Goal: Consume media (video, audio)

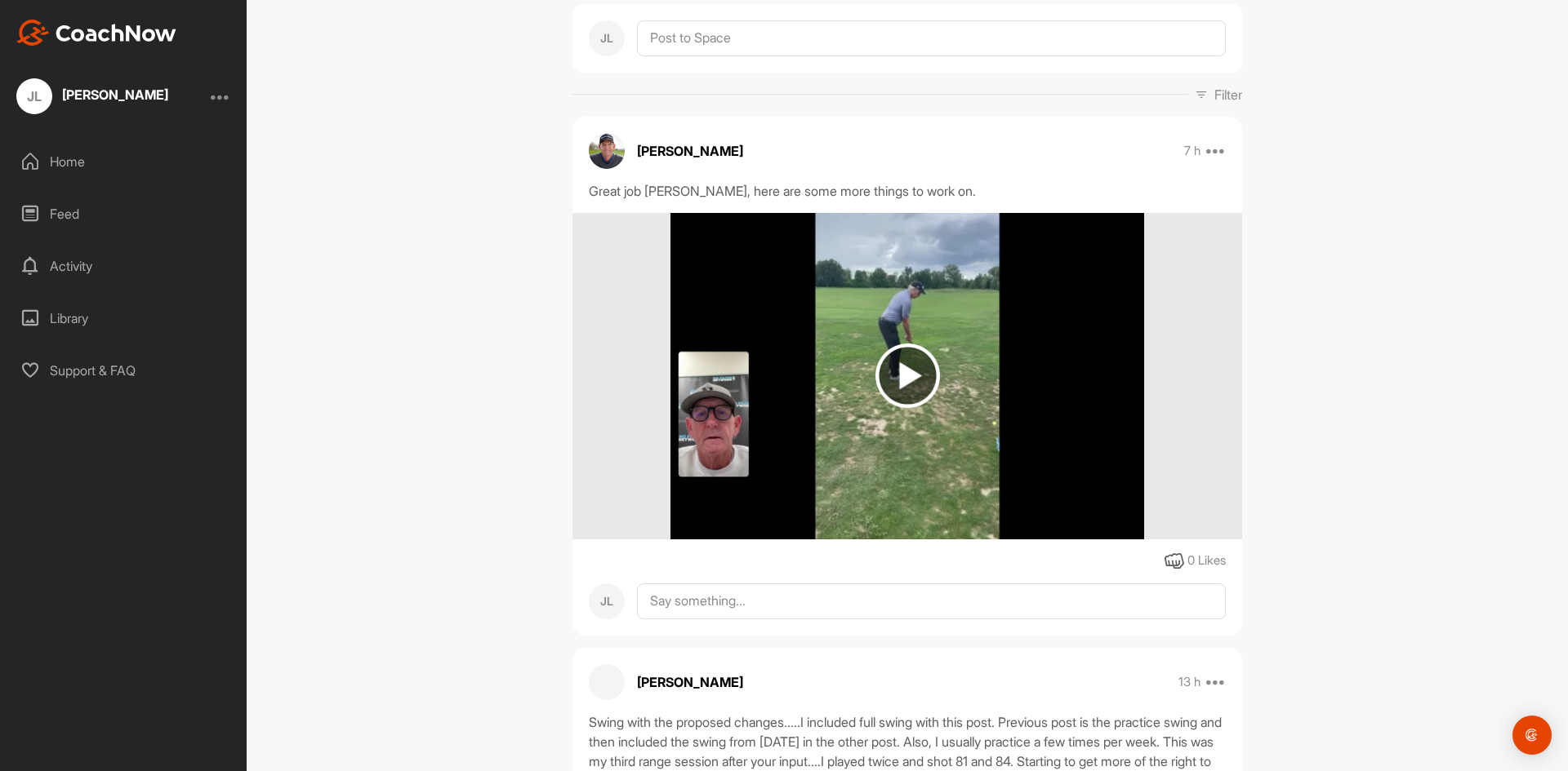
scroll to position [216, 0]
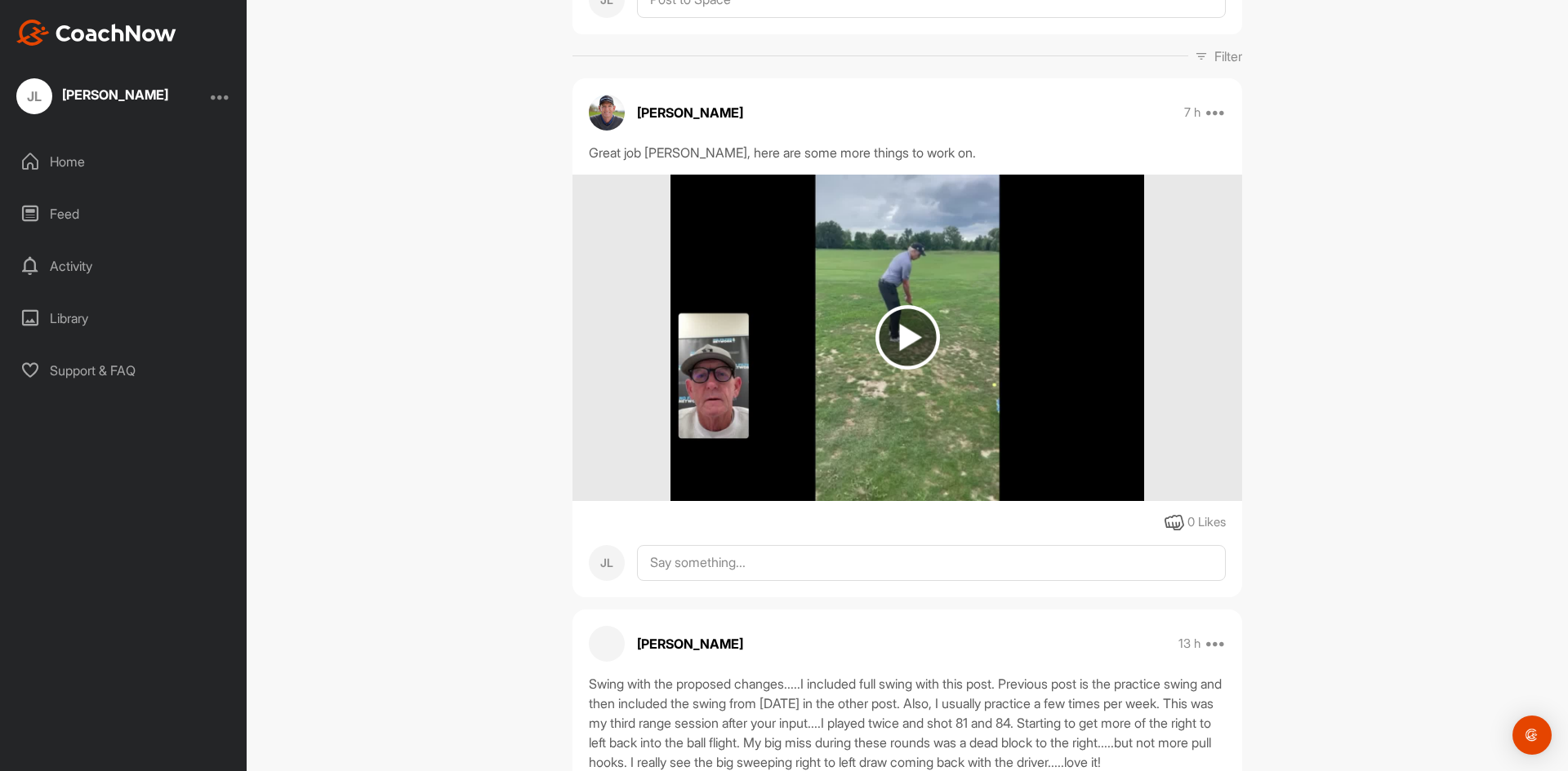
click at [904, 332] on img at bounding box center [907, 337] width 65 height 65
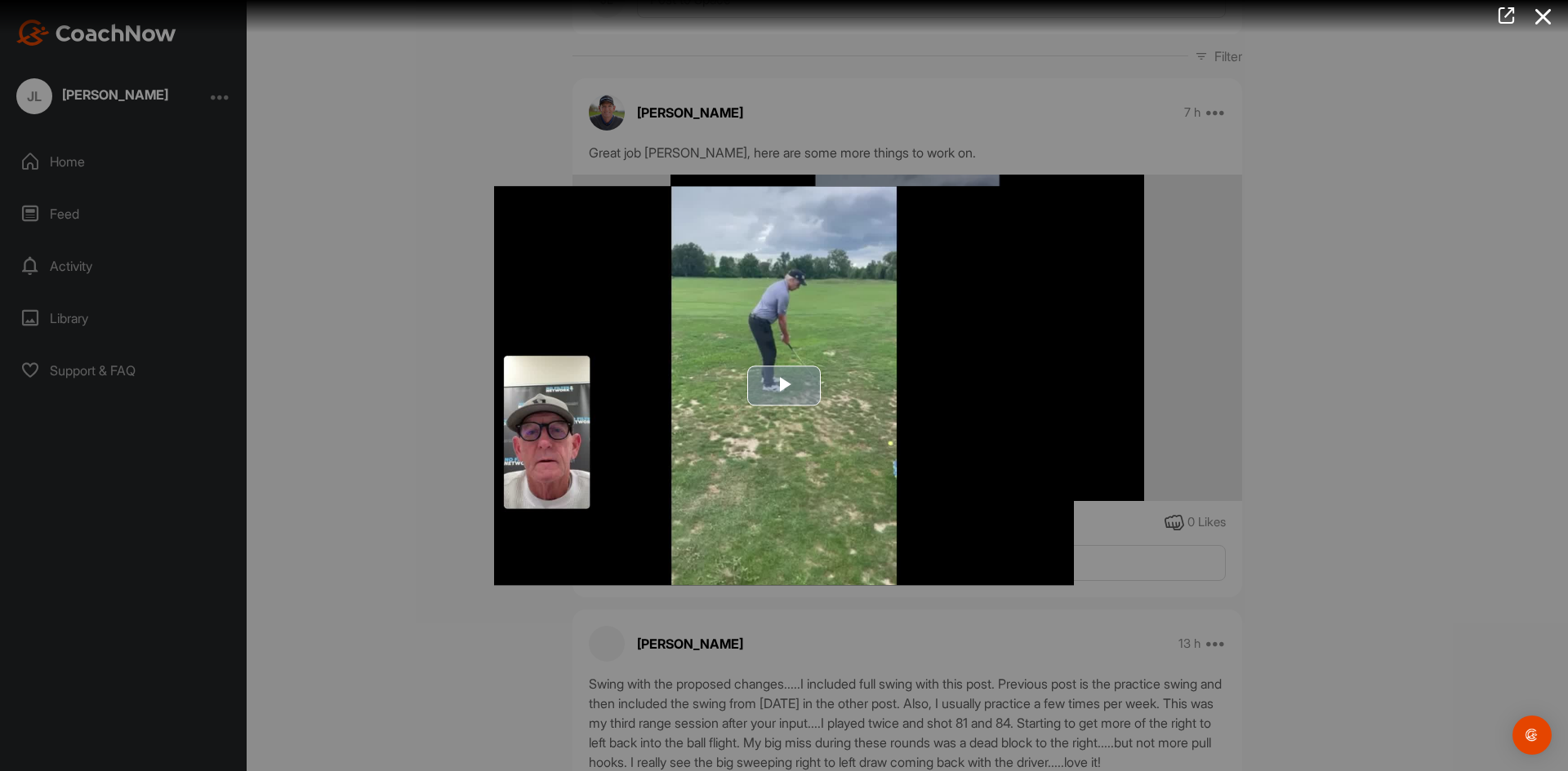
click at [784, 385] on span "Video Player" at bounding box center [784, 385] width 0 height 0
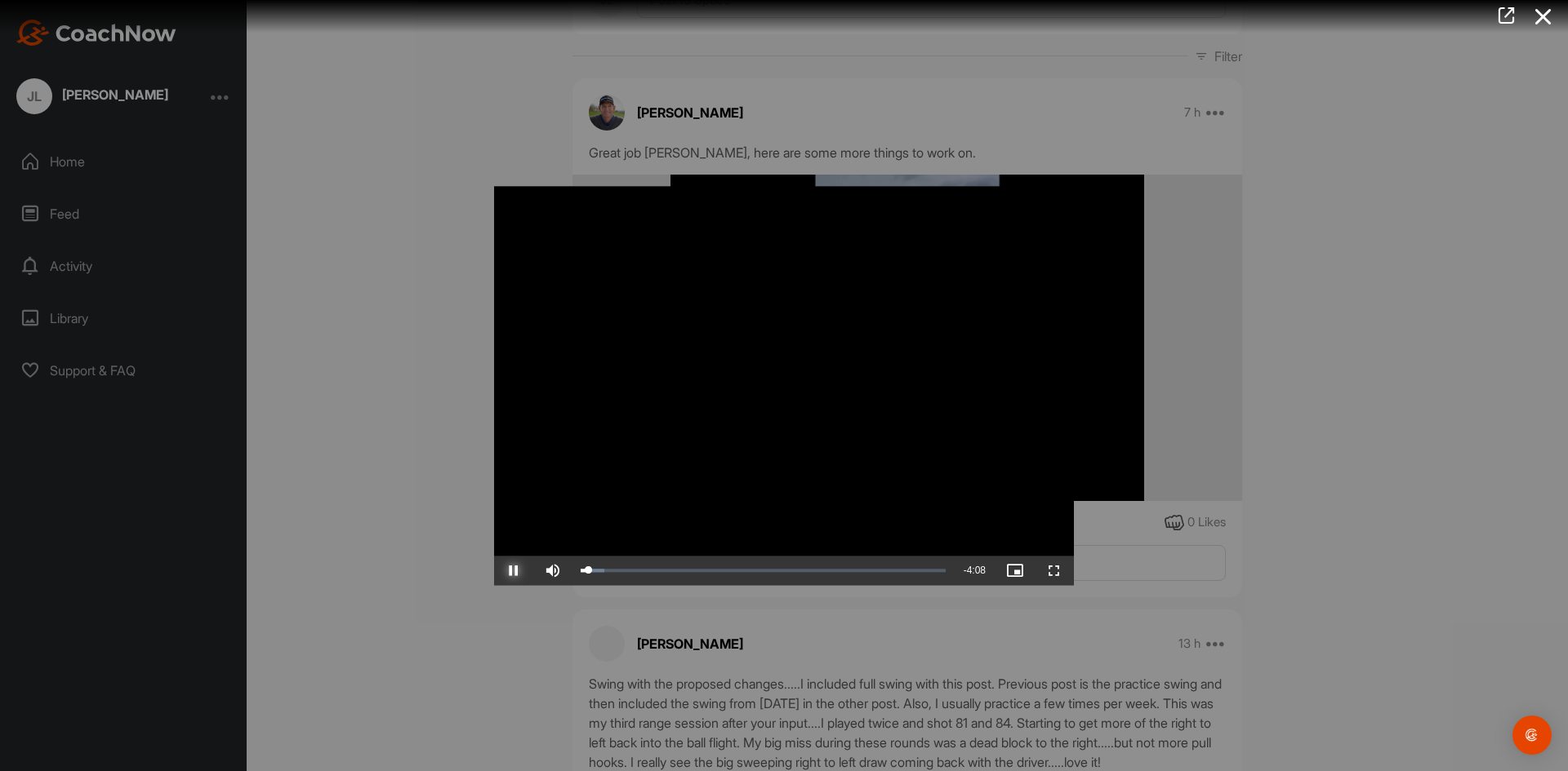
click at [514, 571] on span "Video Player" at bounding box center [513, 571] width 39 height 0
click at [512, 571] on span "Video Player" at bounding box center [513, 571] width 39 height 0
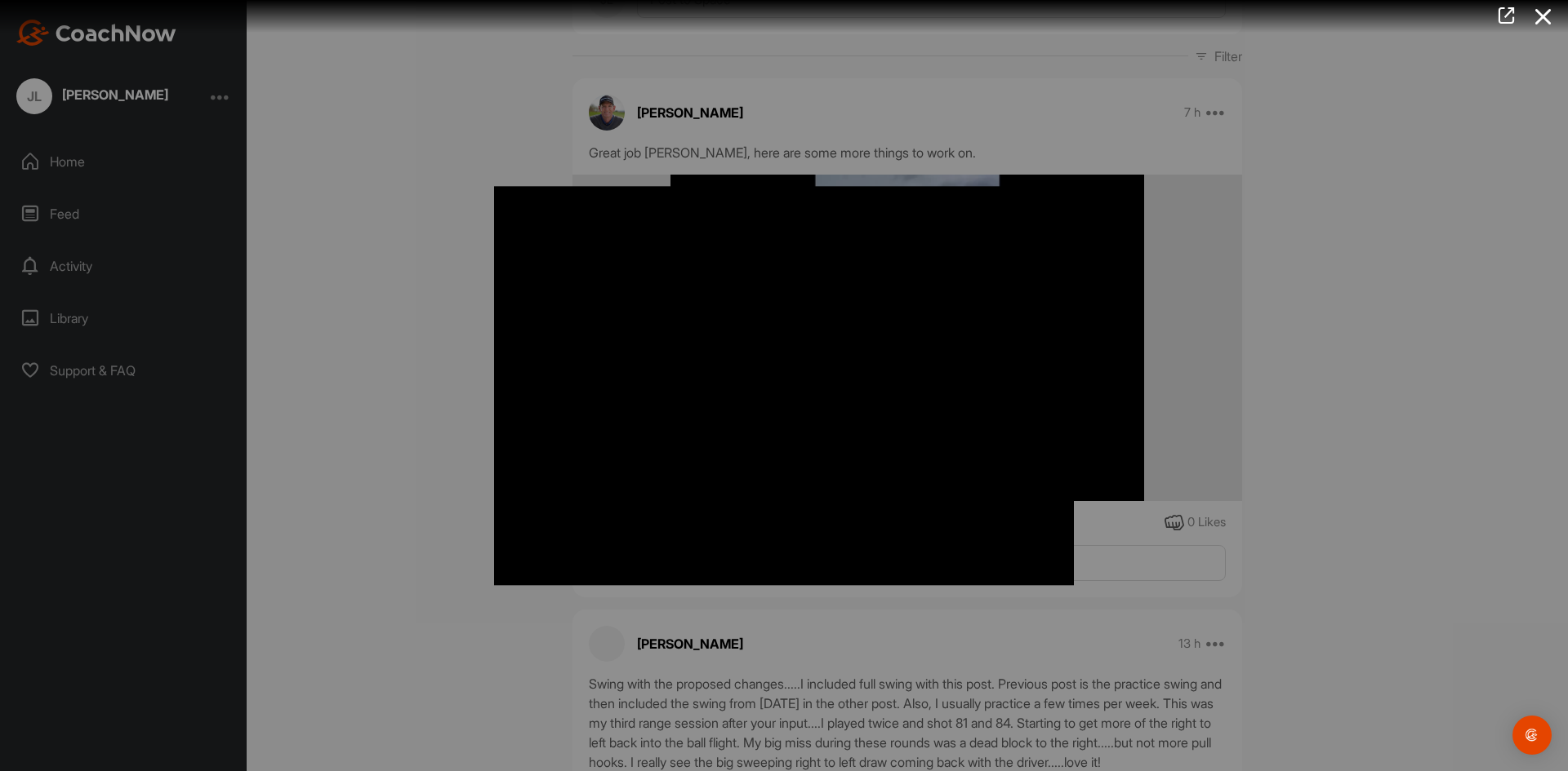
drag, startPoint x: 1558, startPoint y: 144, endPoint x: 1558, endPoint y: 154, distance: 10.0
click at [1558, 154] on div at bounding box center [784, 385] width 1568 height 771
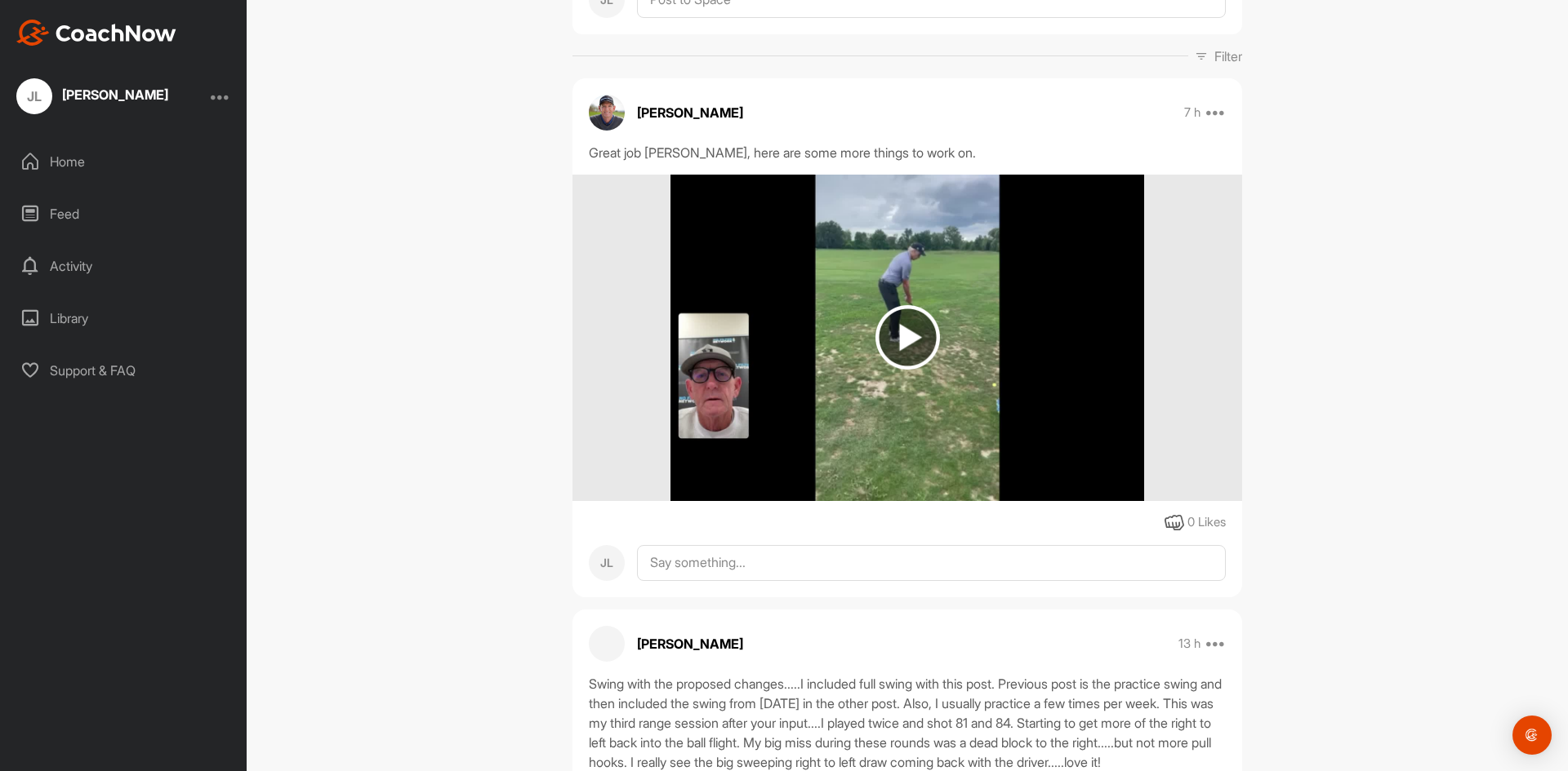
click at [899, 340] on img at bounding box center [907, 337] width 65 height 65
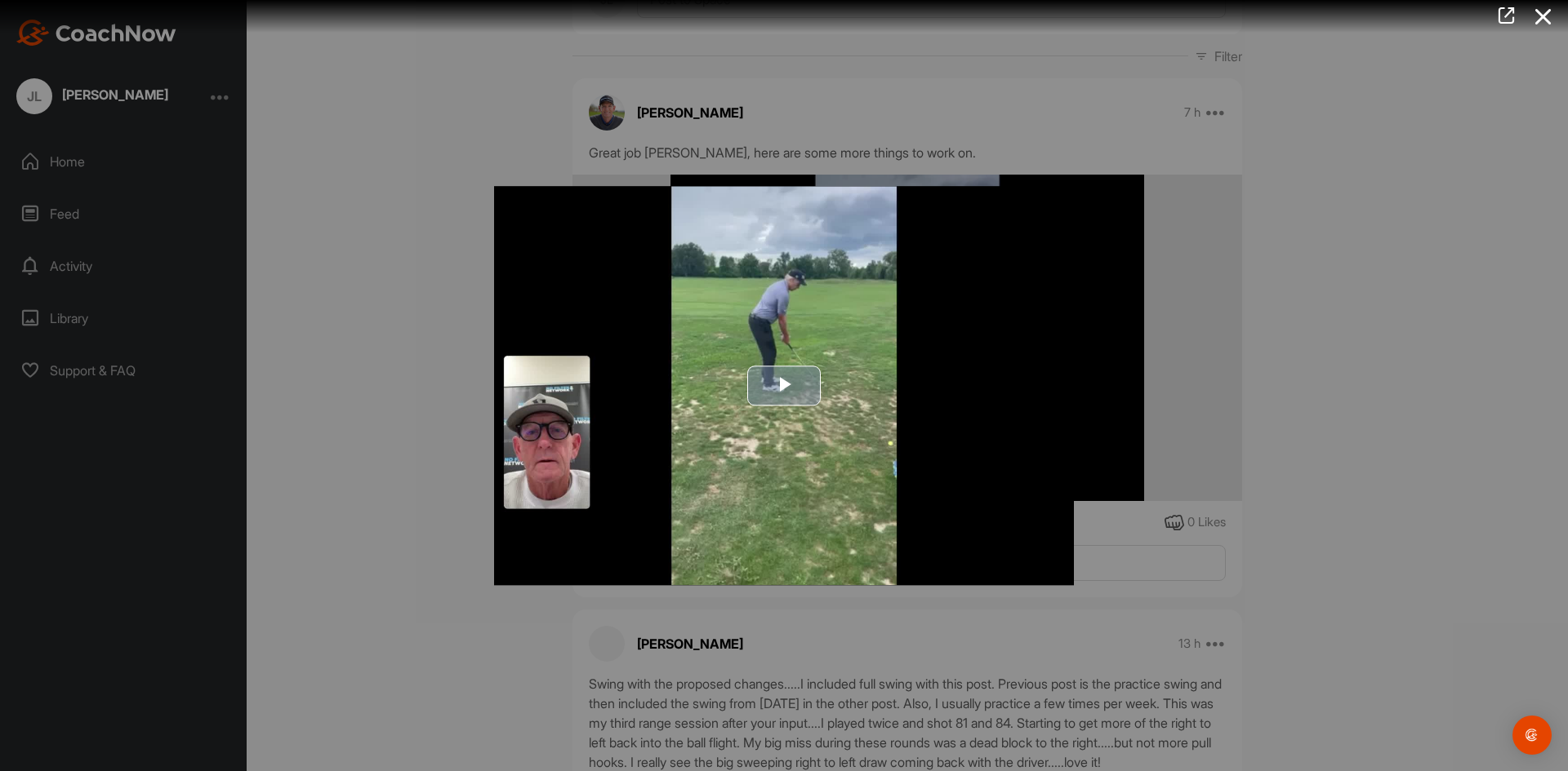
click at [784, 385] on span "Video Player" at bounding box center [784, 385] width 0 height 0
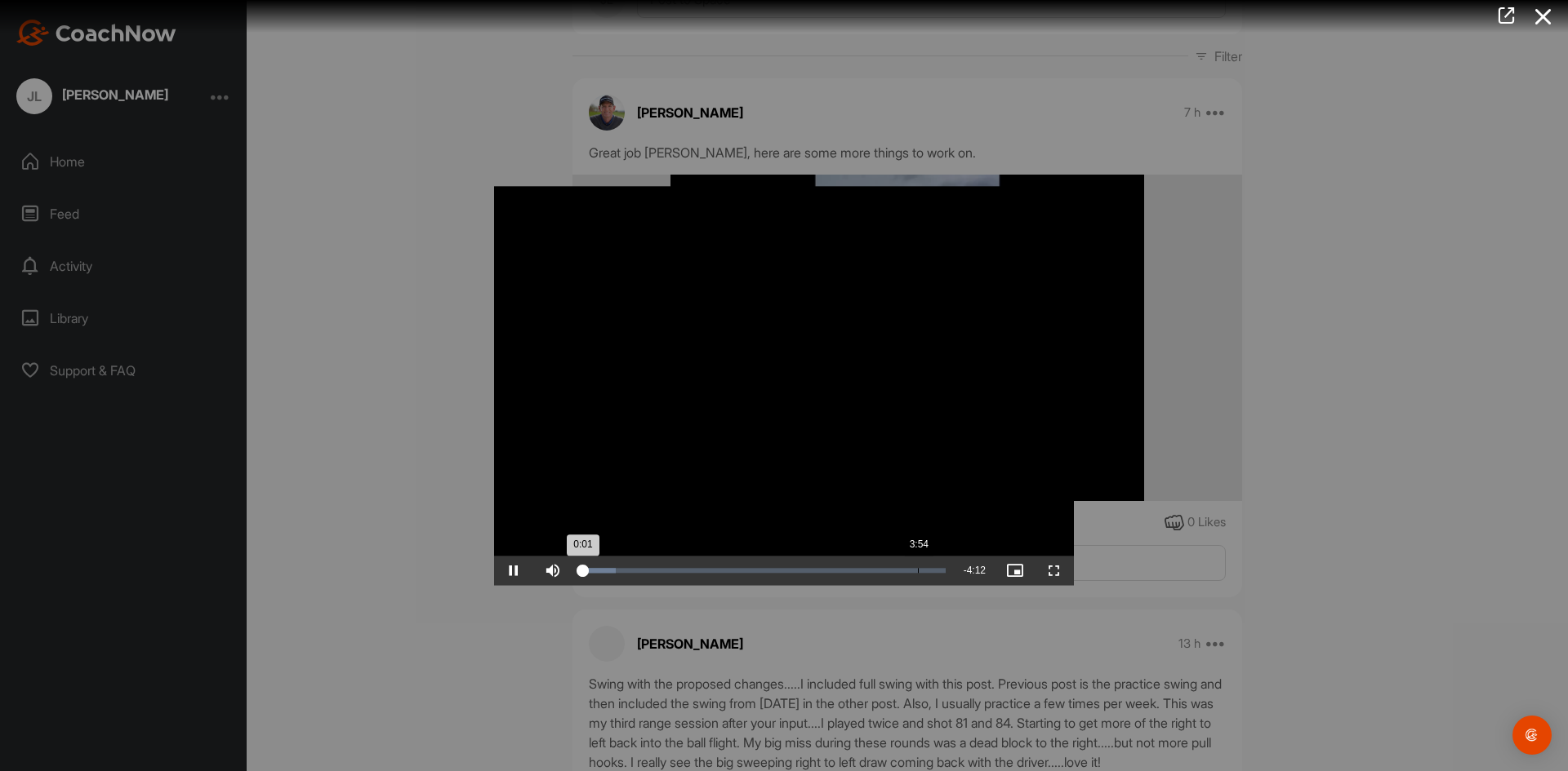
click at [917, 573] on div "Loaded : 9.70% 3:54 0:01" at bounding box center [763, 571] width 381 height 29
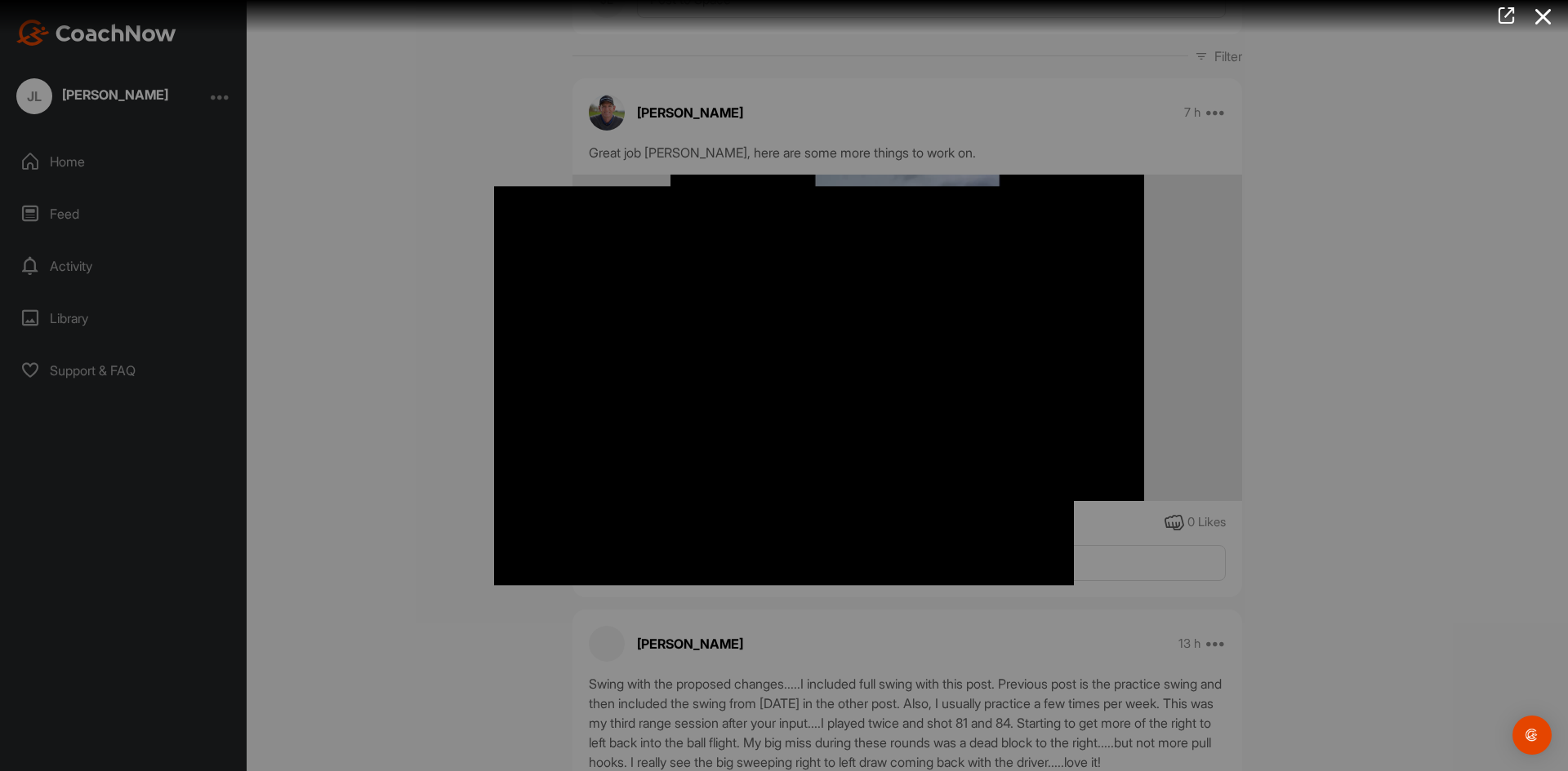
drag, startPoint x: 1565, startPoint y: 128, endPoint x: 1567, endPoint y: 138, distance: 10.2
click at [1567, 138] on div at bounding box center [784, 385] width 1568 height 771
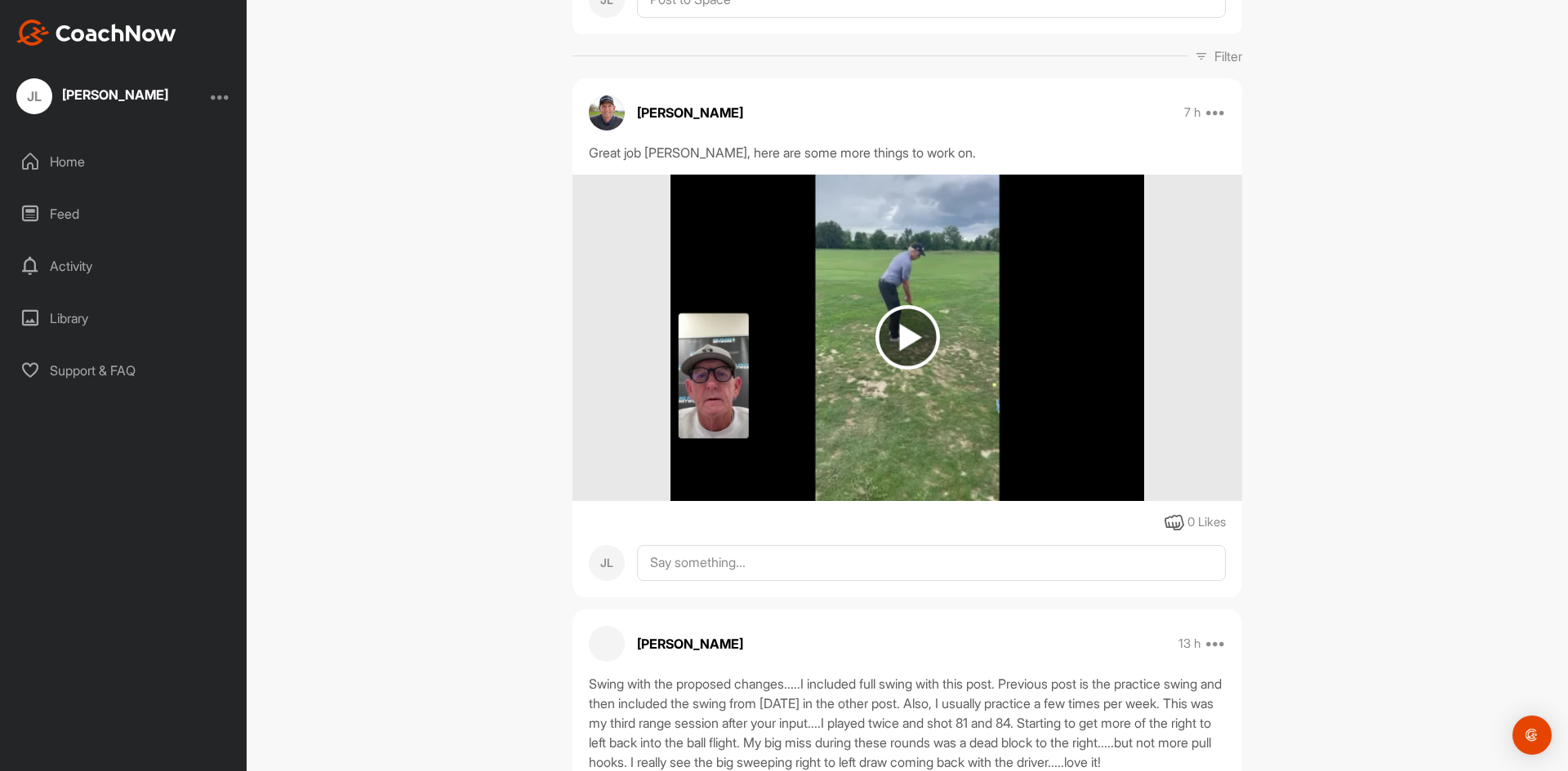
click at [907, 335] on img at bounding box center [907, 337] width 65 height 65
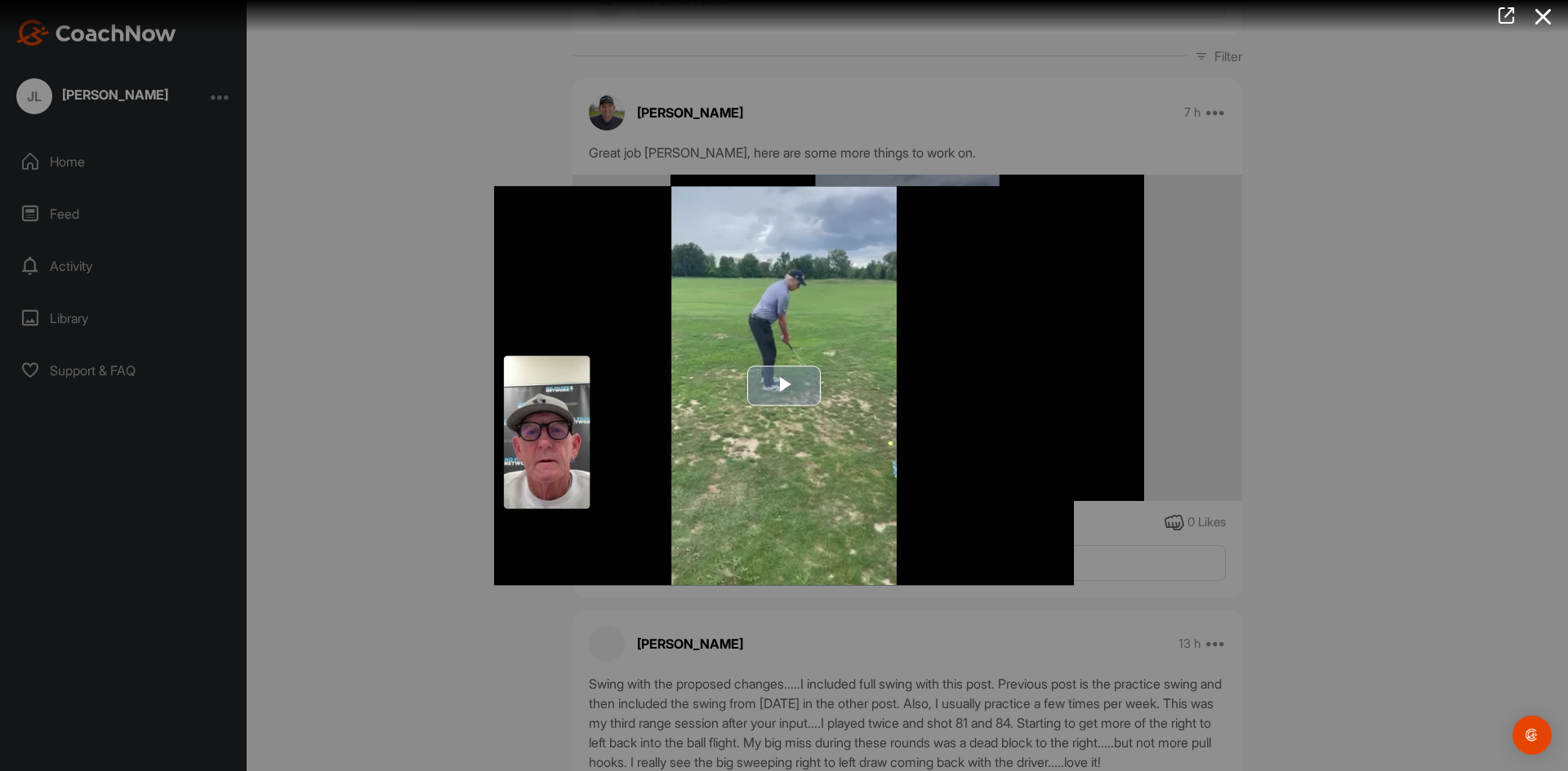
click at [784, 385] on span "Video Player" at bounding box center [784, 385] width 0 height 0
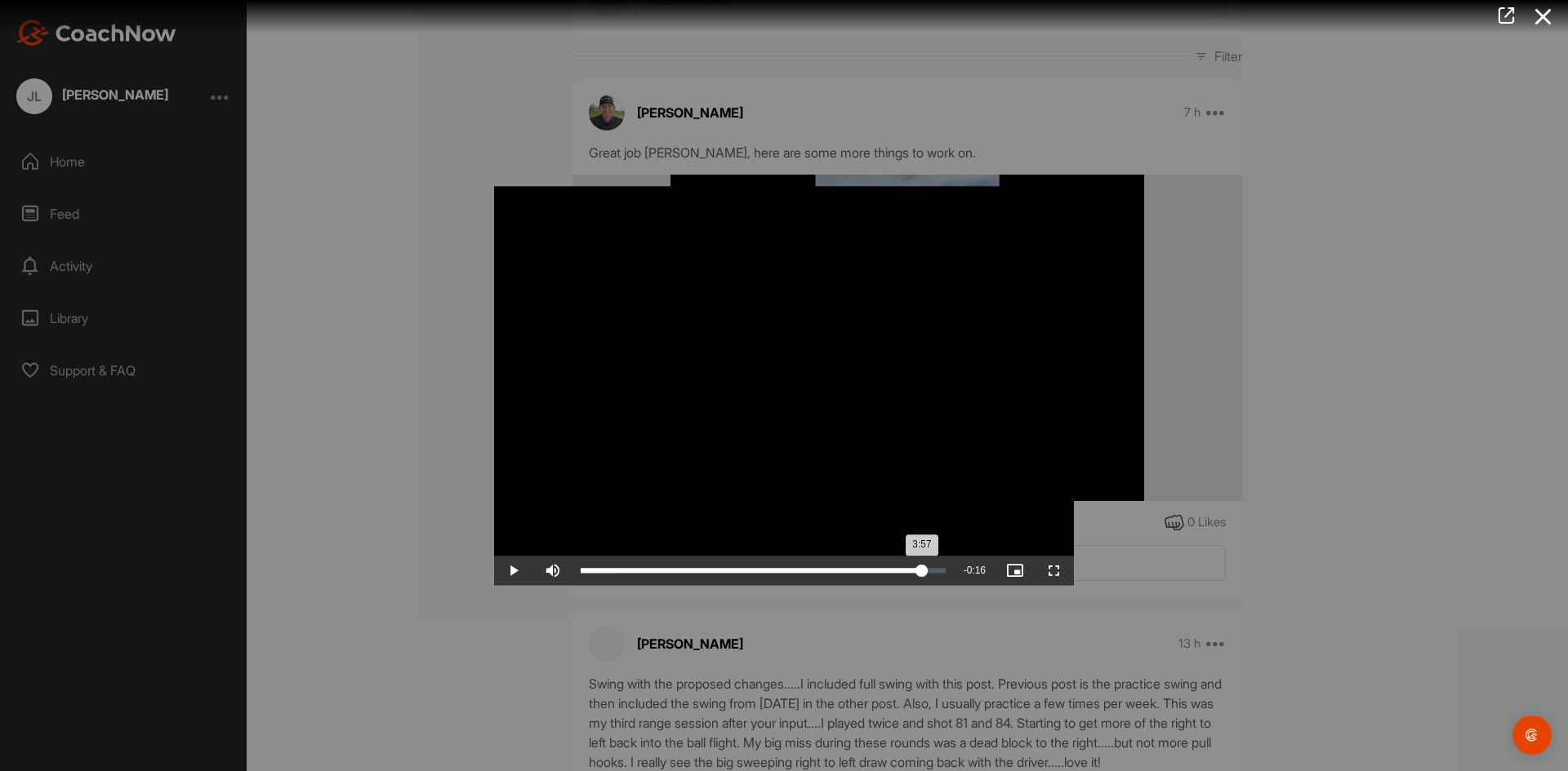
click at [922, 572] on div "Loaded : 94.50% 3:57 3:57" at bounding box center [763, 571] width 365 height 5
drag, startPoint x: 1561, startPoint y: 127, endPoint x: 1565, endPoint y: 187, distance: 60.1
click at [1565, 187] on div at bounding box center [784, 385] width 1568 height 771
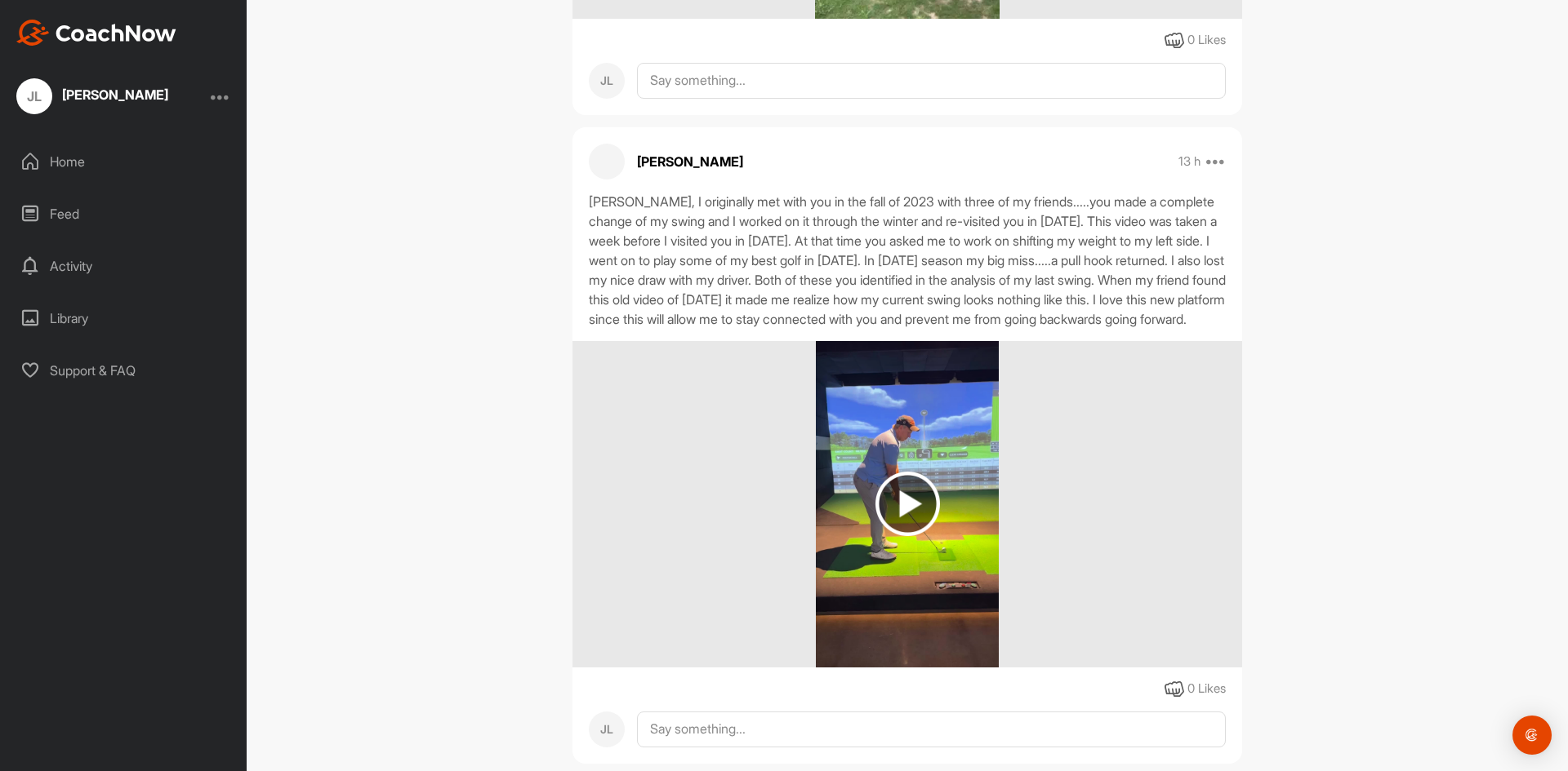
scroll to position [1844, 0]
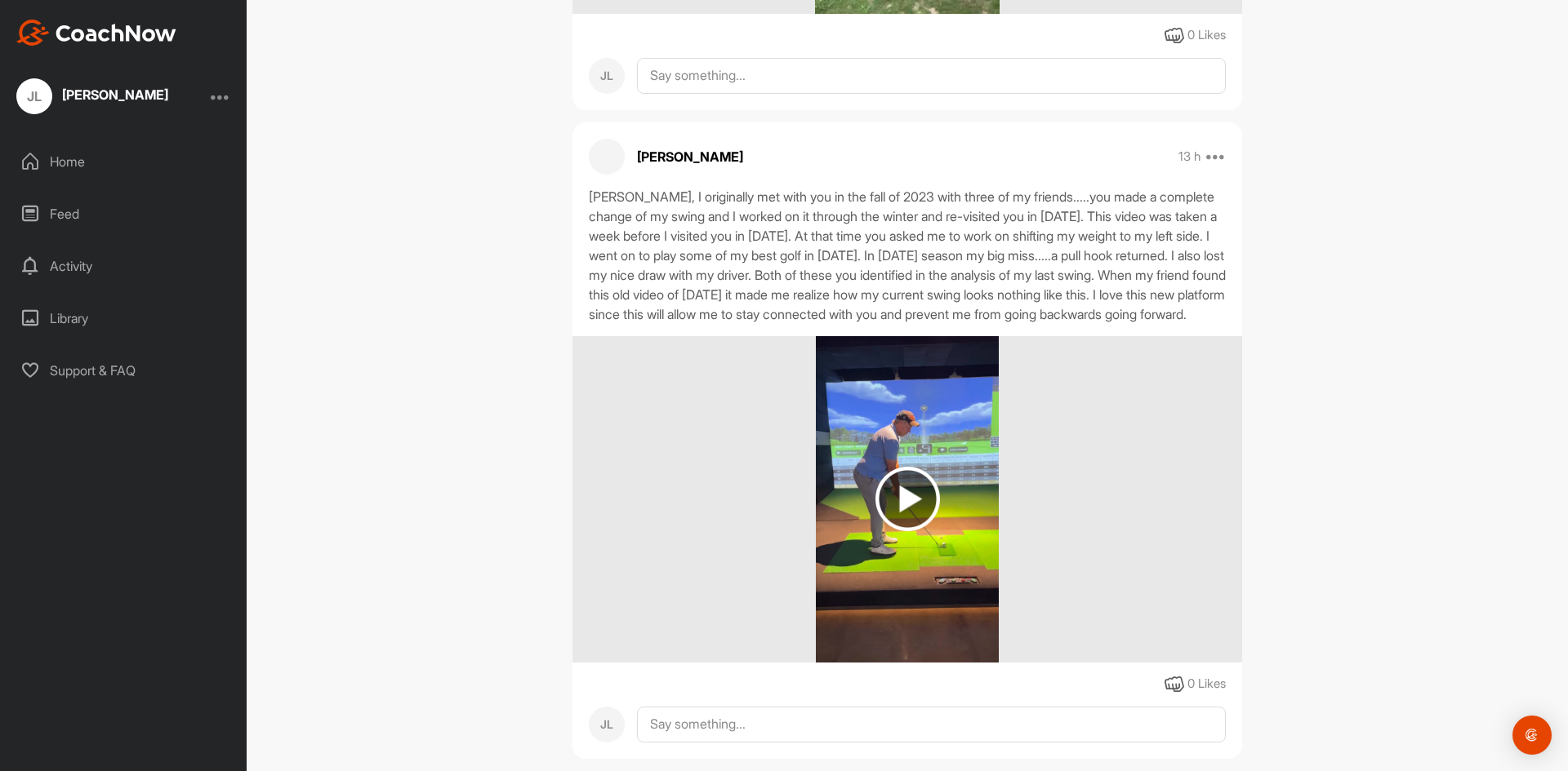
click at [897, 531] on img at bounding box center [907, 499] width 65 height 65
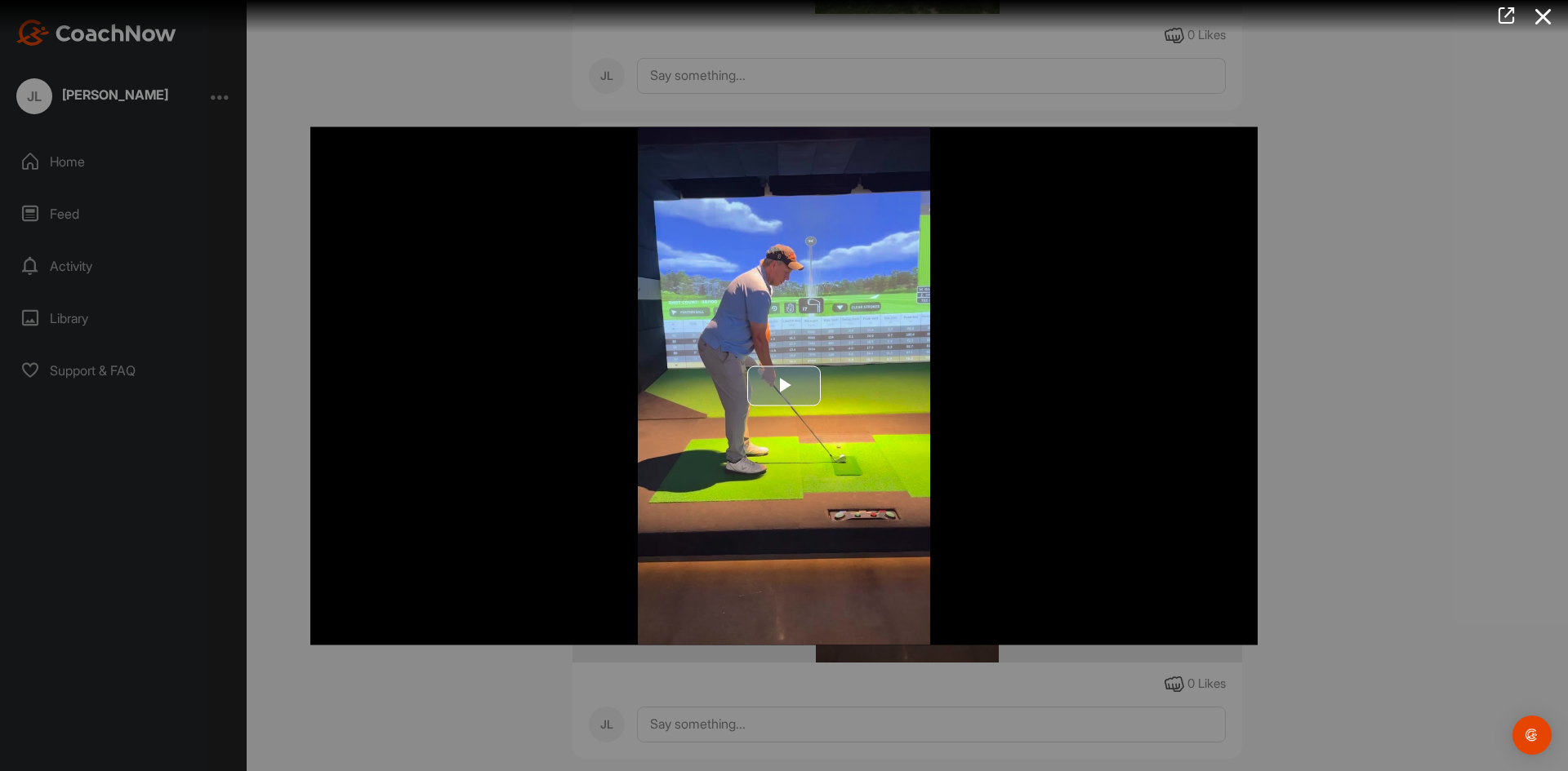
click at [784, 386] on span "Video Player" at bounding box center [784, 386] width 0 height 0
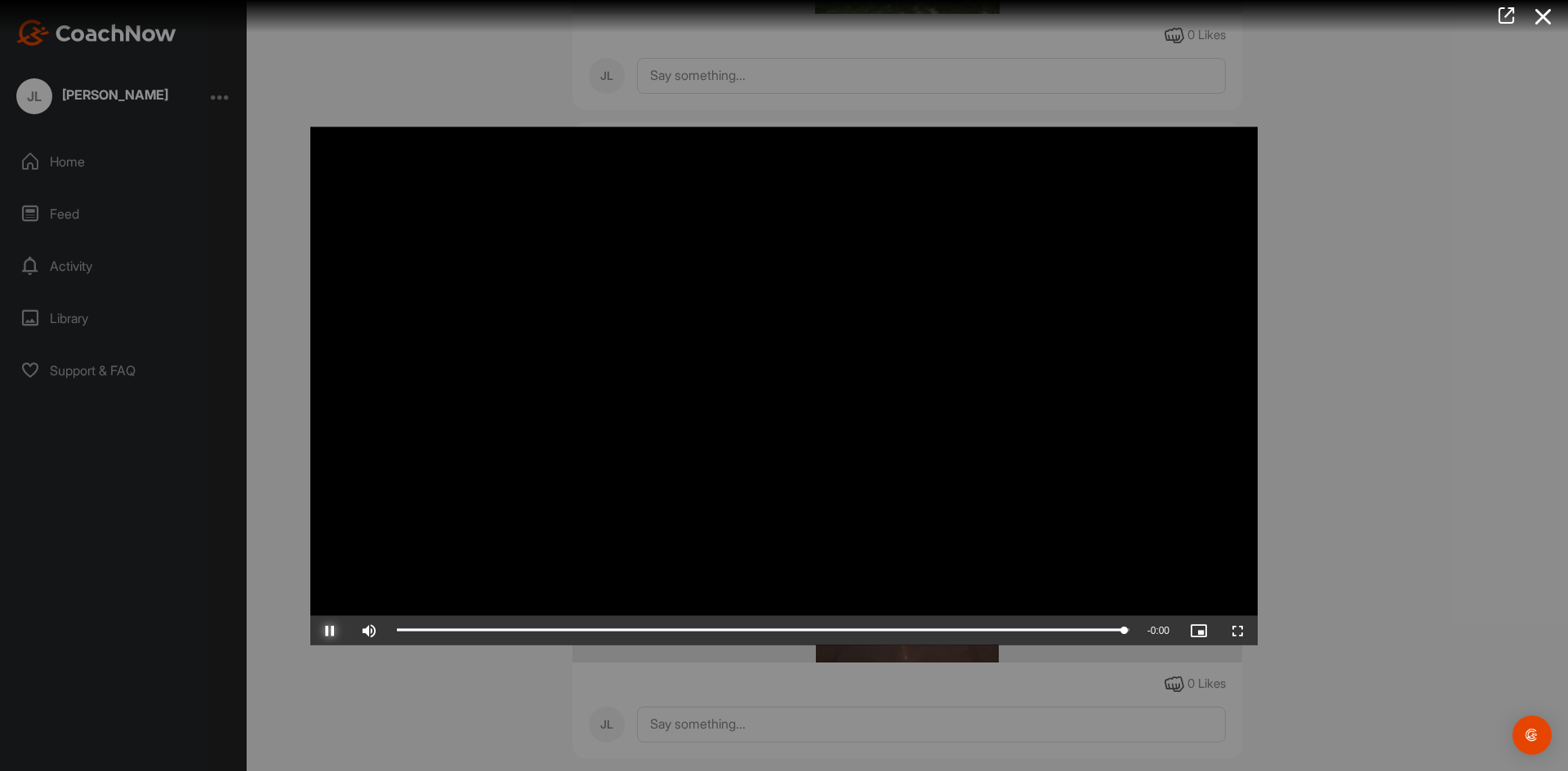
click at [335, 630] on span "Video Player" at bounding box center [329, 630] width 39 height 0
click at [1539, 18] on icon at bounding box center [1543, 16] width 37 height 30
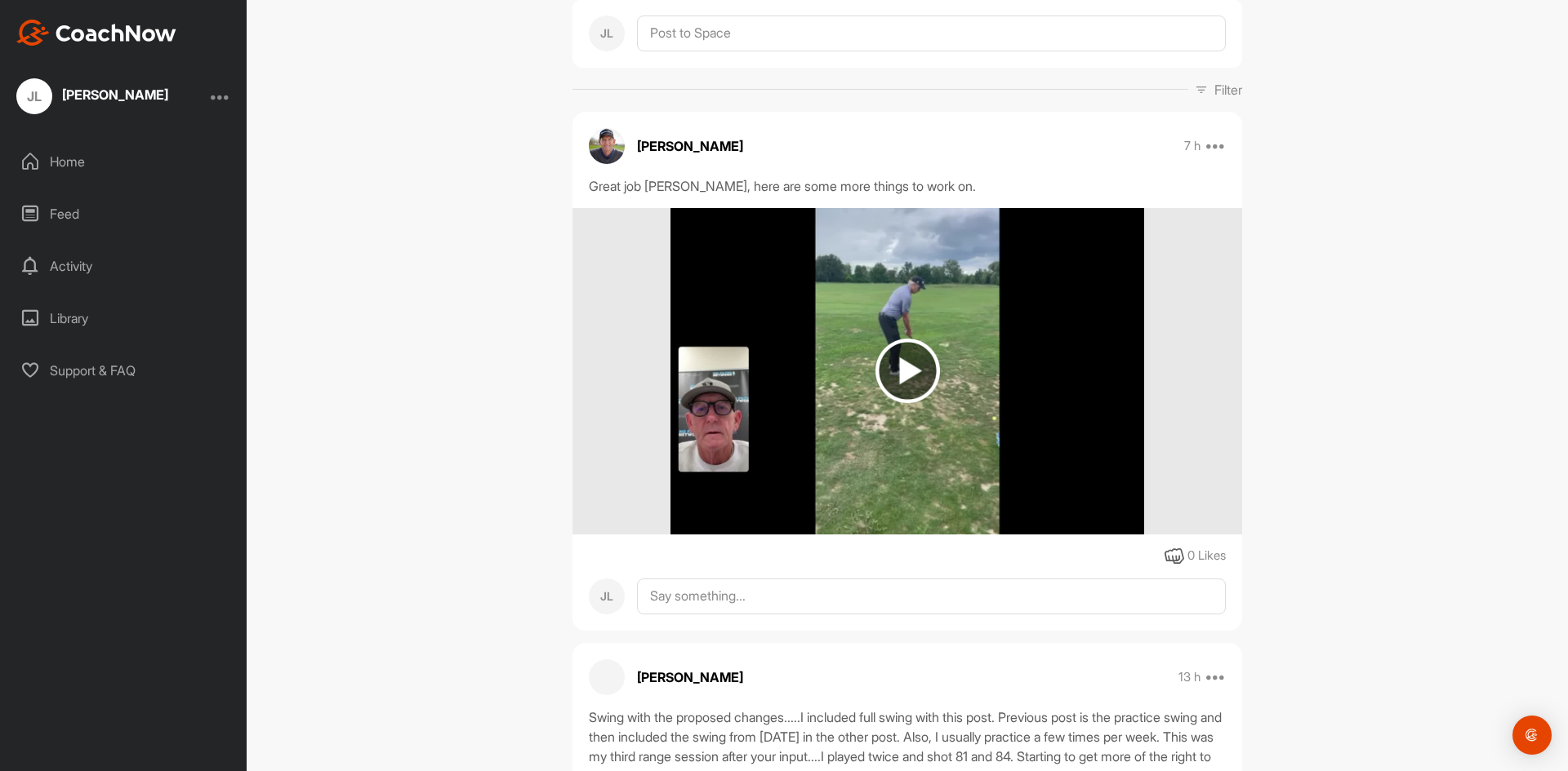
scroll to position [149, 0]
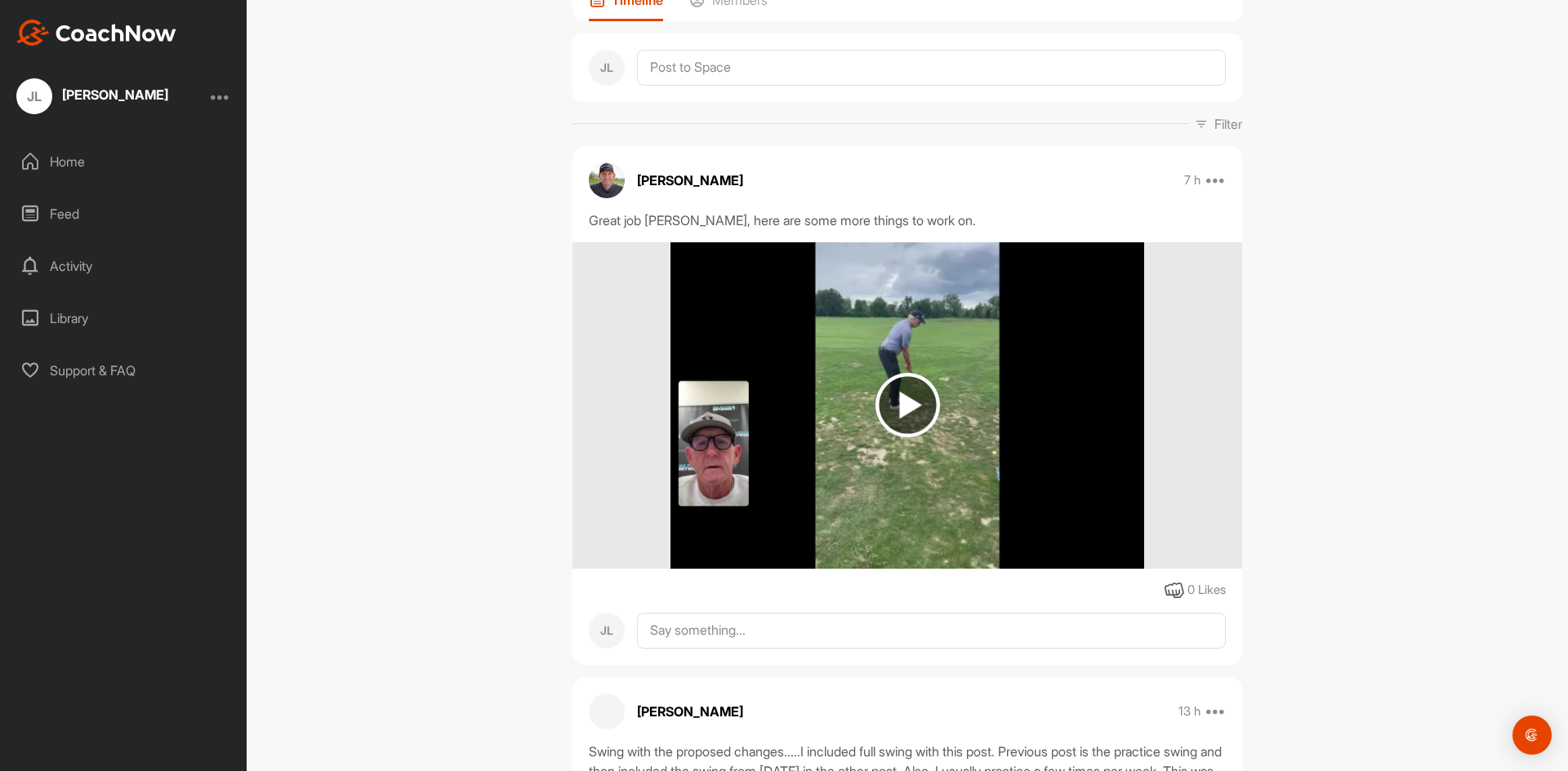
click at [909, 401] on img at bounding box center [907, 405] width 65 height 65
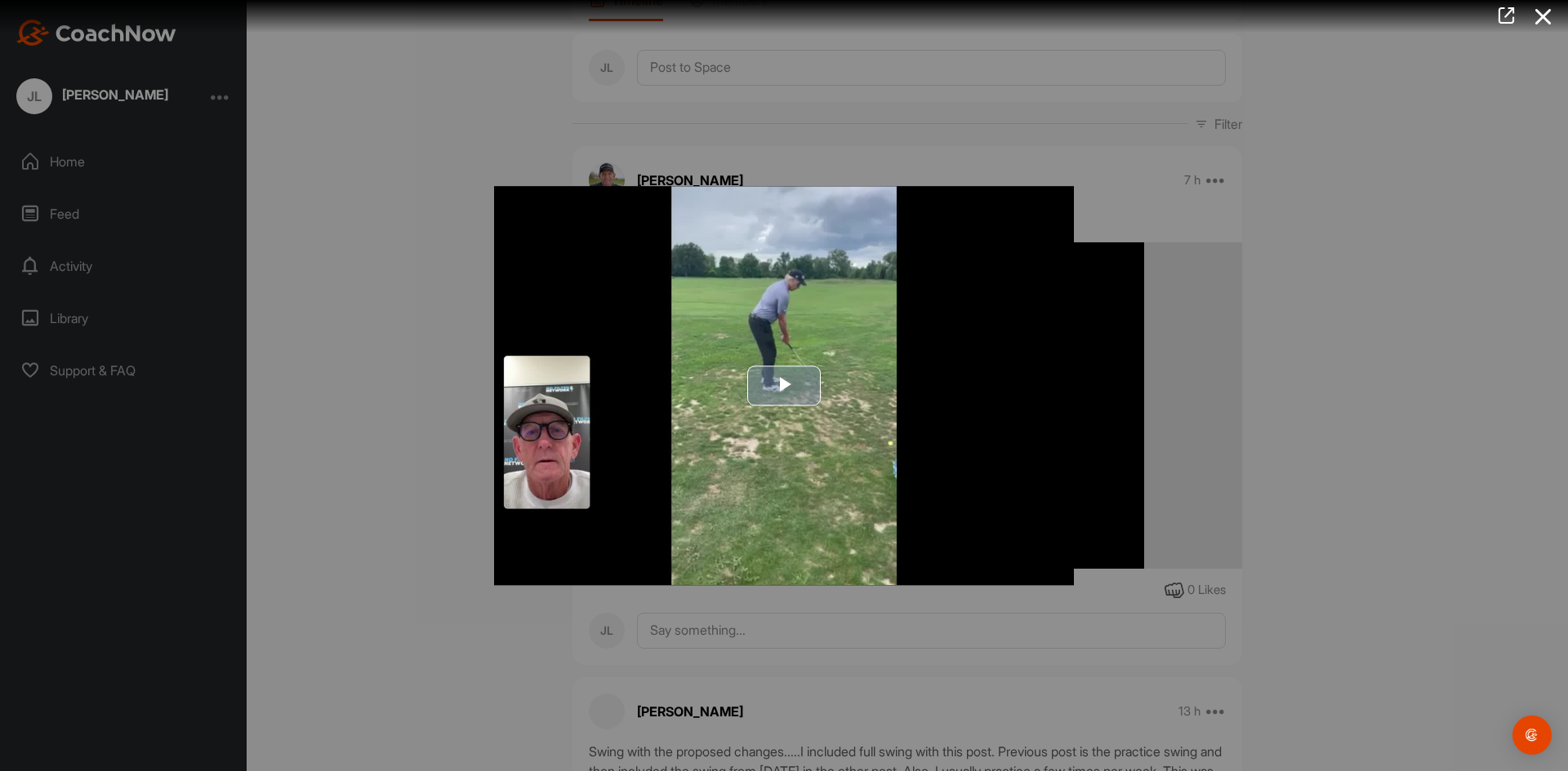
click at [784, 385] on span "Video Player" at bounding box center [784, 385] width 0 height 0
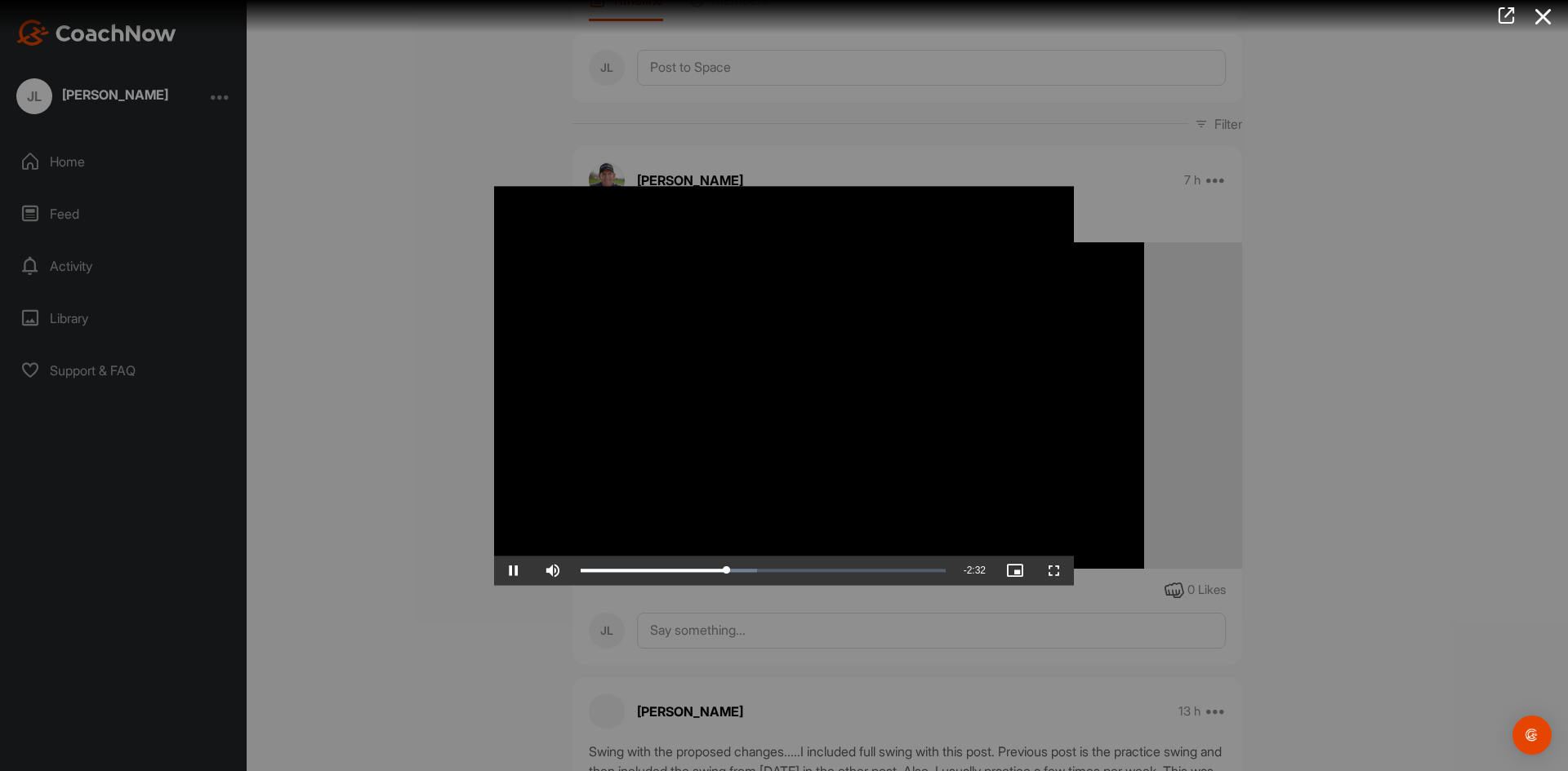
click at [701, 395] on video "Video Player" at bounding box center [784, 386] width 580 height 399
click at [510, 571] on span "Video Player" at bounding box center [513, 571] width 39 height 0
click at [514, 571] on span "Video Player" at bounding box center [513, 571] width 39 height 0
click at [1007, 427] on video "Video Player" at bounding box center [784, 386] width 580 height 399
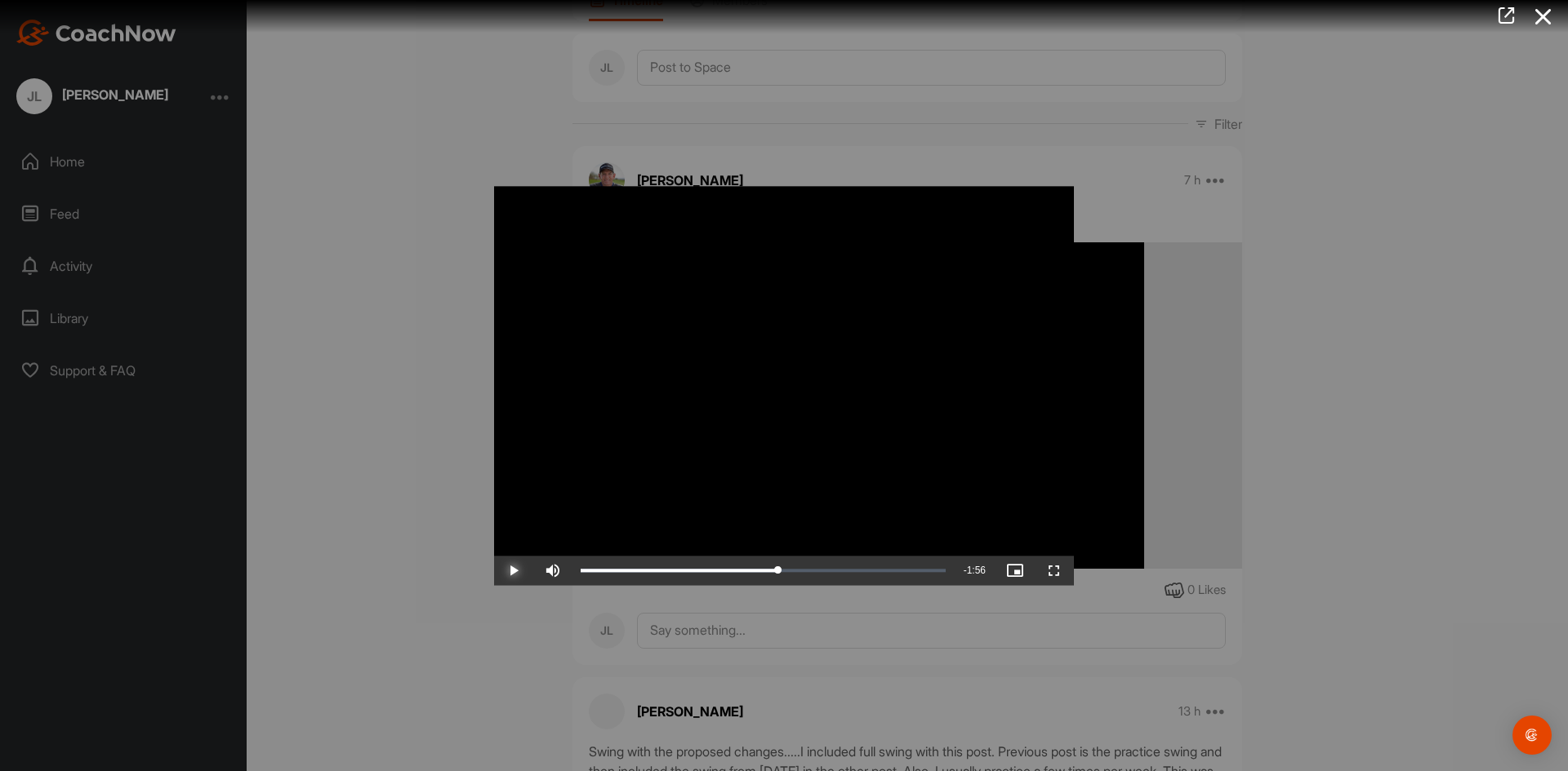
click at [522, 571] on span "Video Player" at bounding box center [513, 571] width 39 height 0
click at [511, 571] on span "Video Player" at bounding box center [513, 571] width 39 height 0
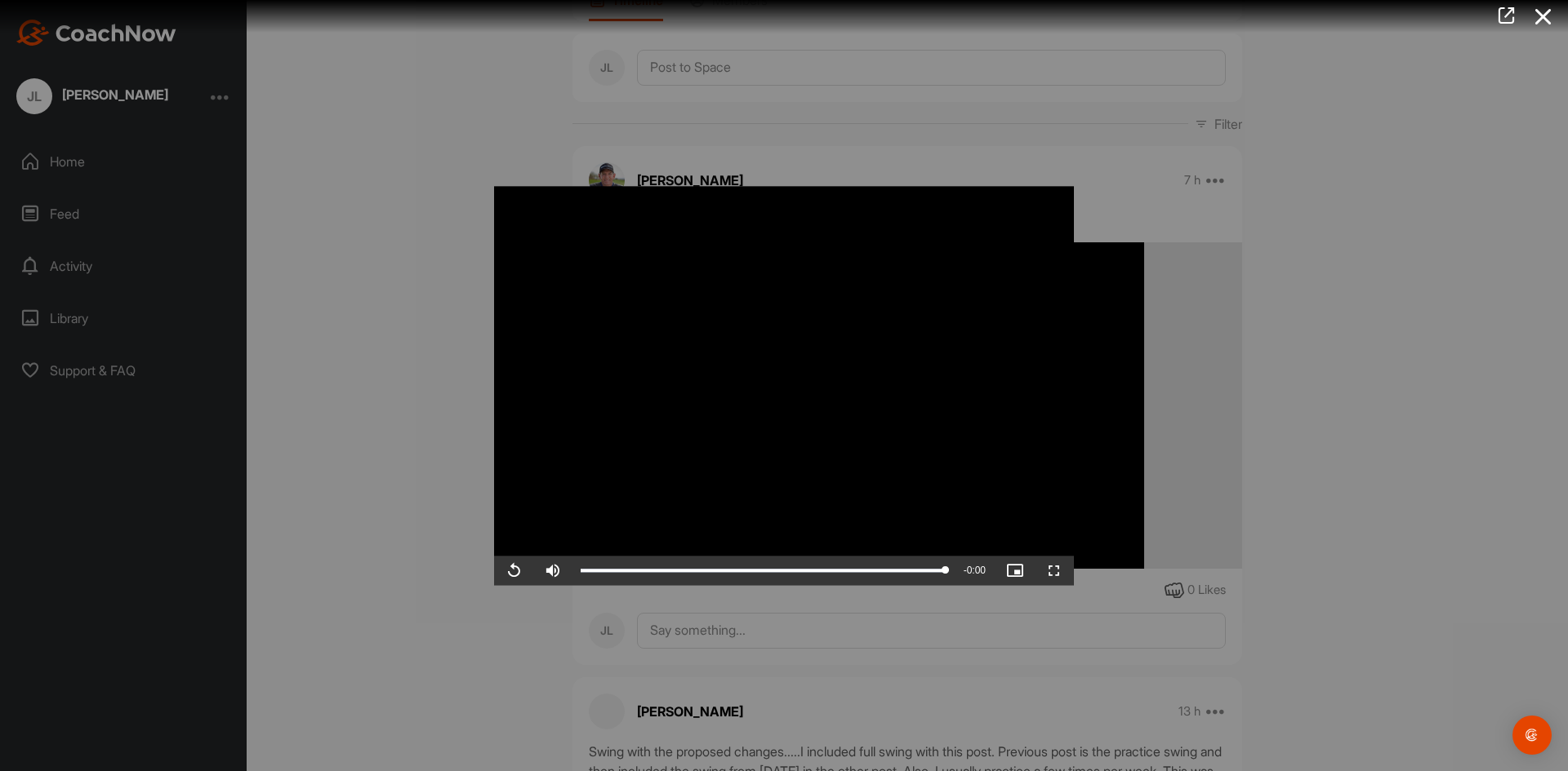
click at [1473, 318] on div at bounding box center [784, 385] width 1568 height 771
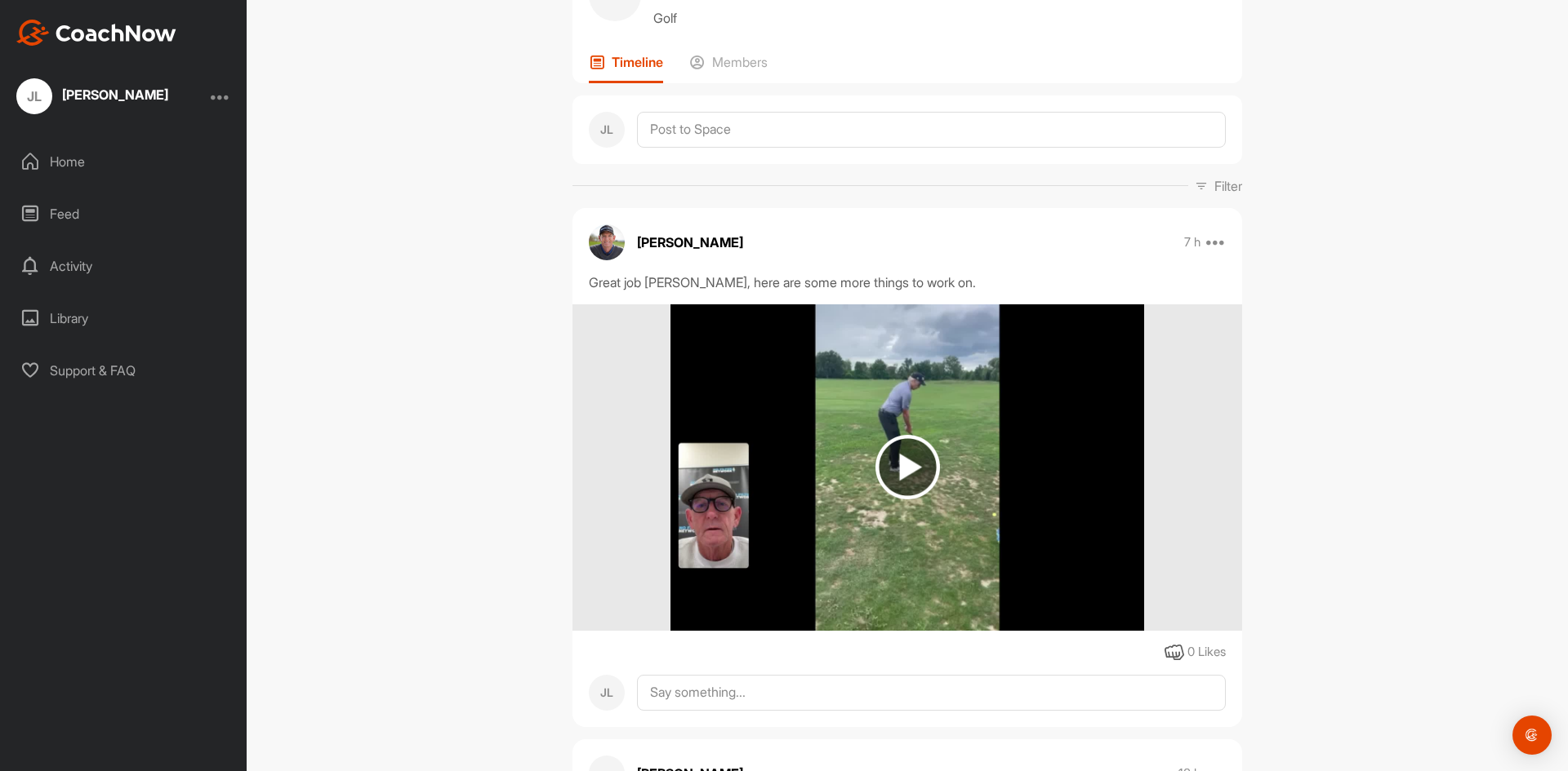
scroll to position [0, 0]
